Goal: Find specific page/section: Find specific page/section

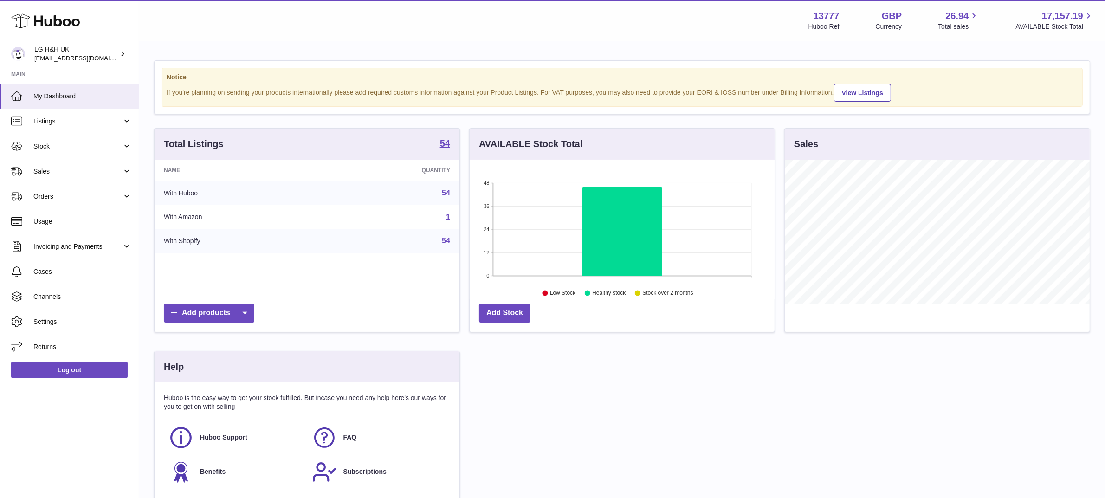
scroll to position [144, 305]
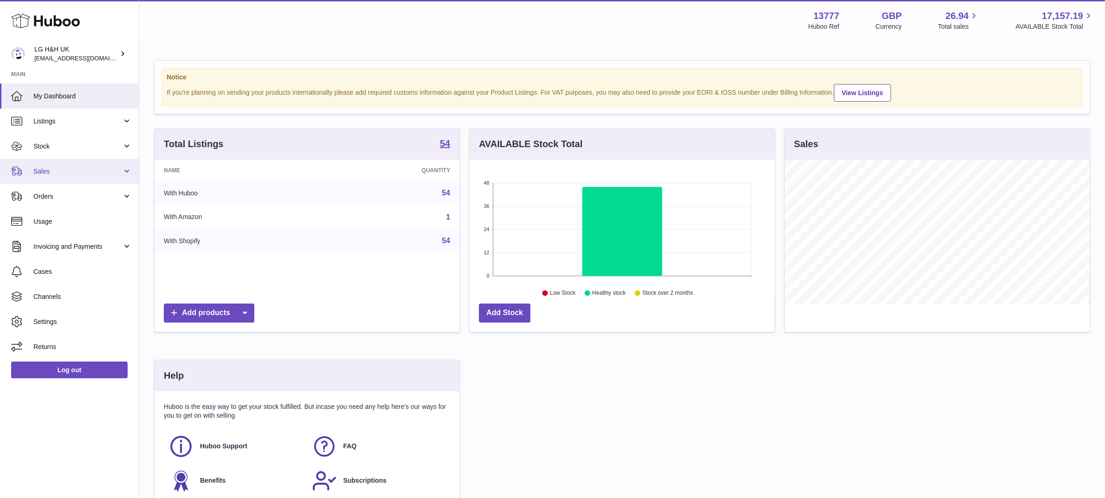
click at [45, 176] on link "Sales" at bounding box center [69, 171] width 139 height 25
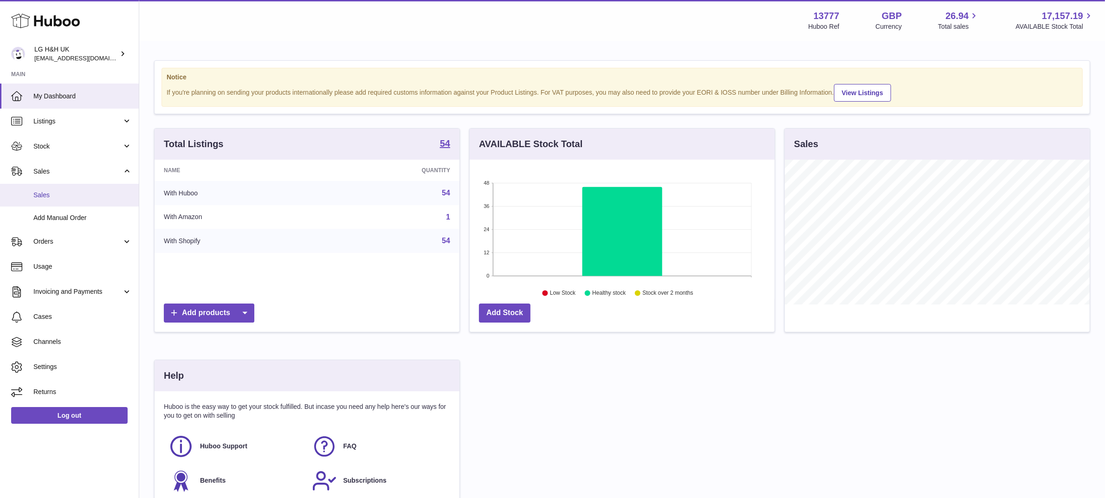
click at [52, 202] on link "Sales" at bounding box center [69, 195] width 139 height 23
